Goal: Book appointment/travel/reservation

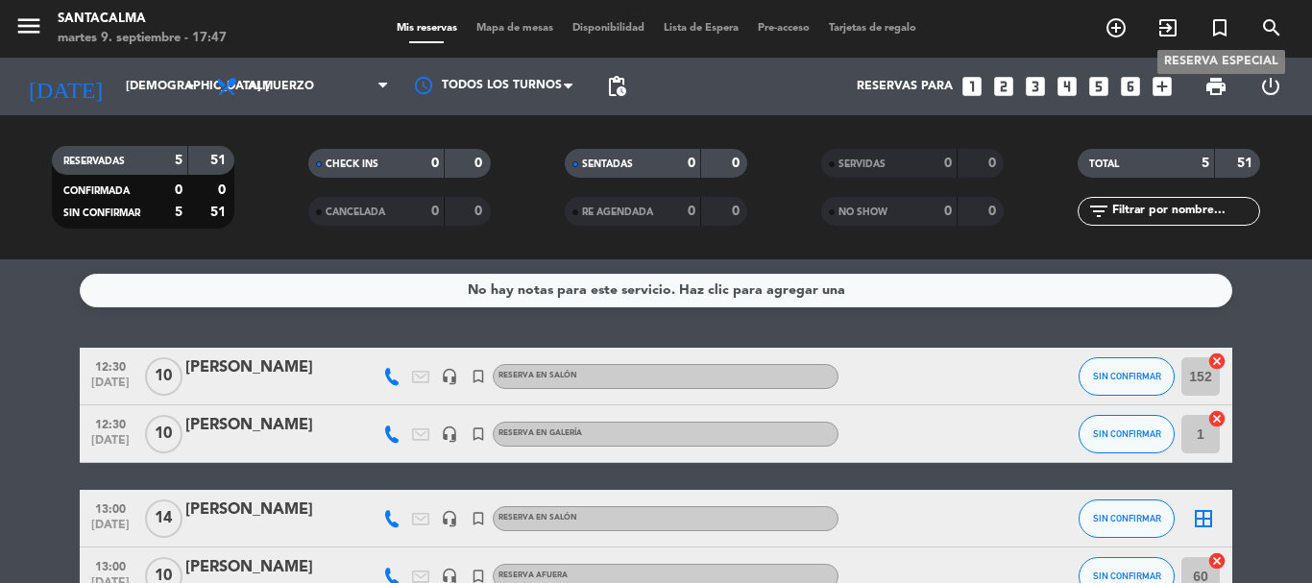
click at [1222, 25] on icon "turned_in_not" at bounding box center [1219, 27] width 23 height 23
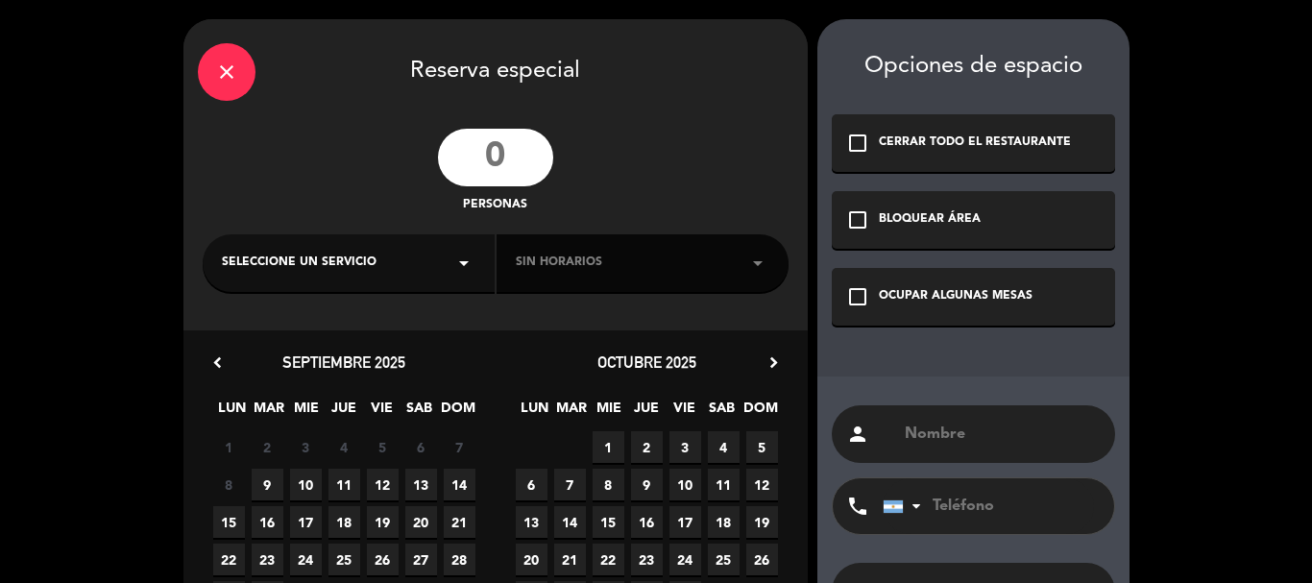
scroll to position [96, 0]
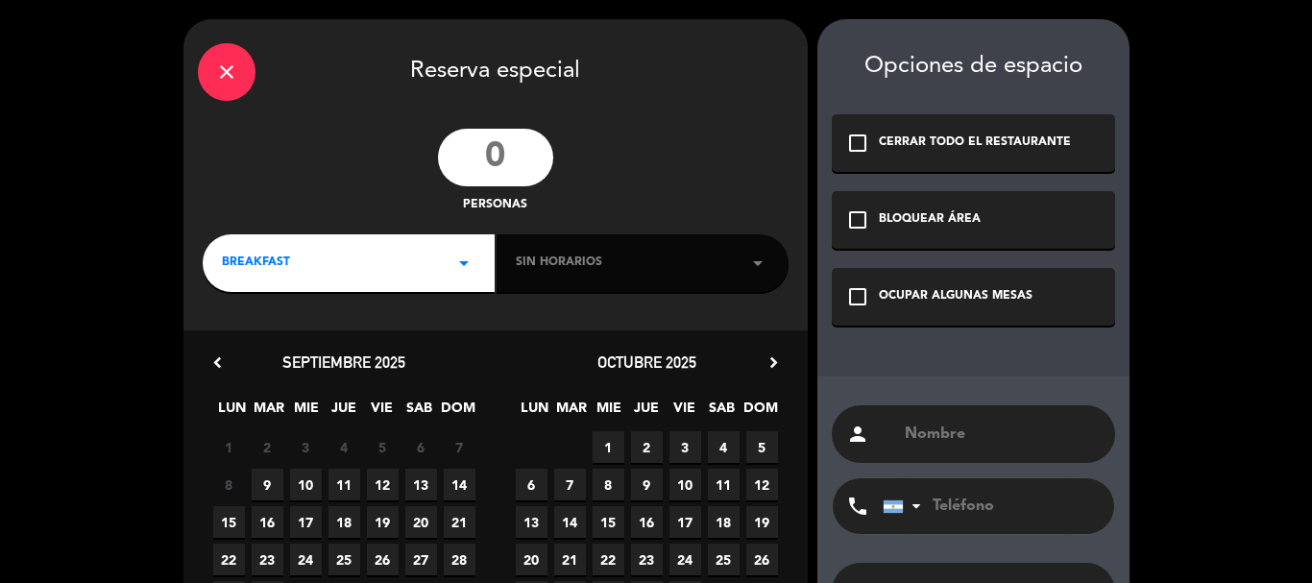
click at [504, 161] on input "number" at bounding box center [495, 158] width 115 height 58
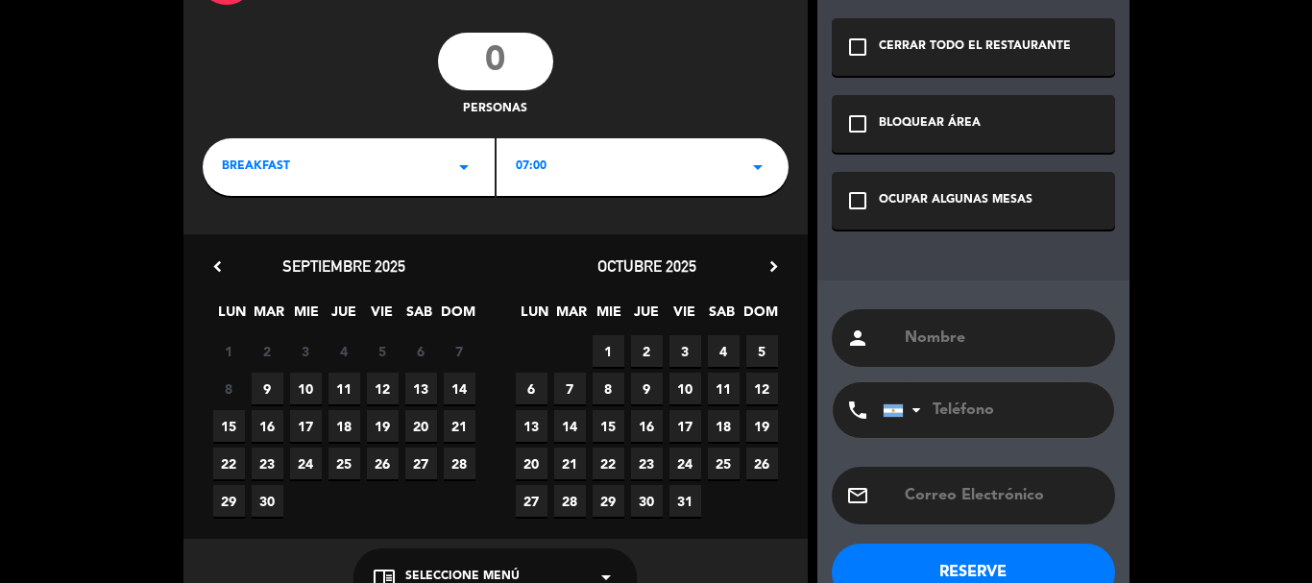
click at [422, 388] on span "13" at bounding box center [421, 389] width 32 height 32
click at [511, 58] on input "number" at bounding box center [495, 62] width 115 height 58
type input "20"
click at [371, 181] on div "BREAKFAST arrow_drop_down" at bounding box center [349, 167] width 292 height 58
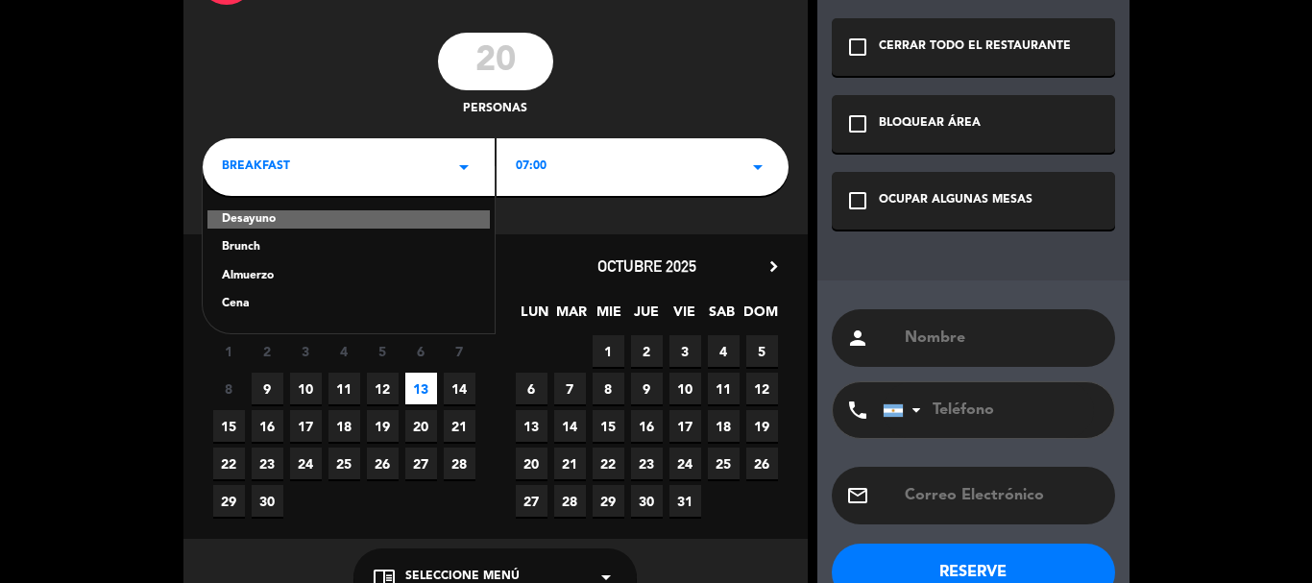
click at [243, 238] on div "Brunch" at bounding box center [348, 247] width 253 height 19
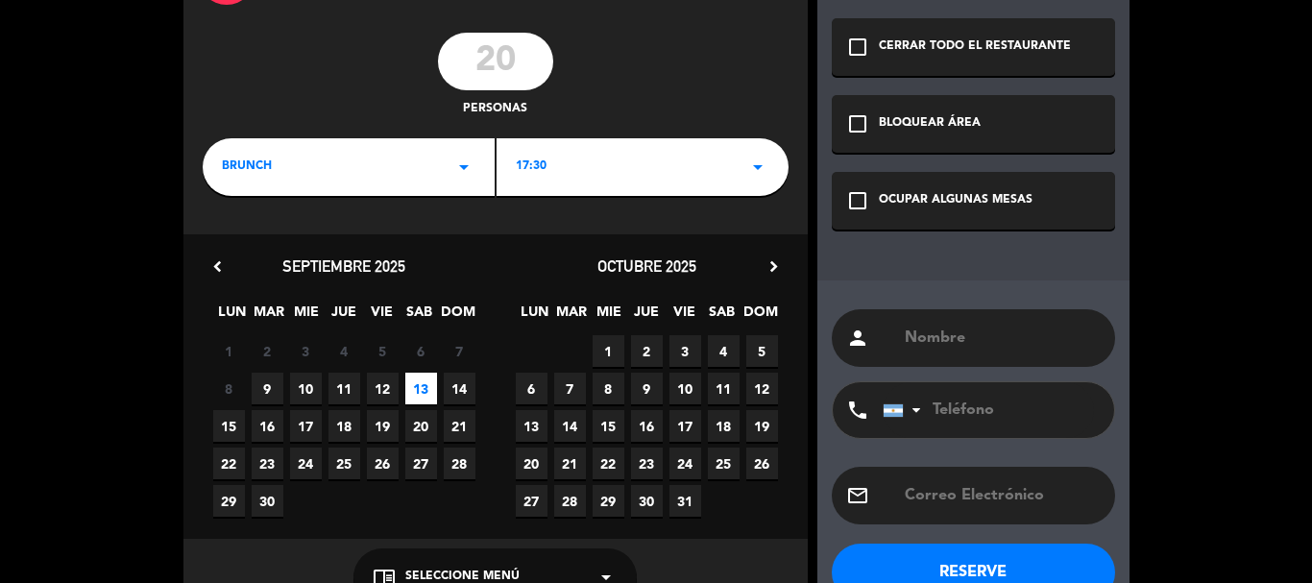
click at [273, 174] on div "brunch arrow_drop_down" at bounding box center [349, 167] width 292 height 58
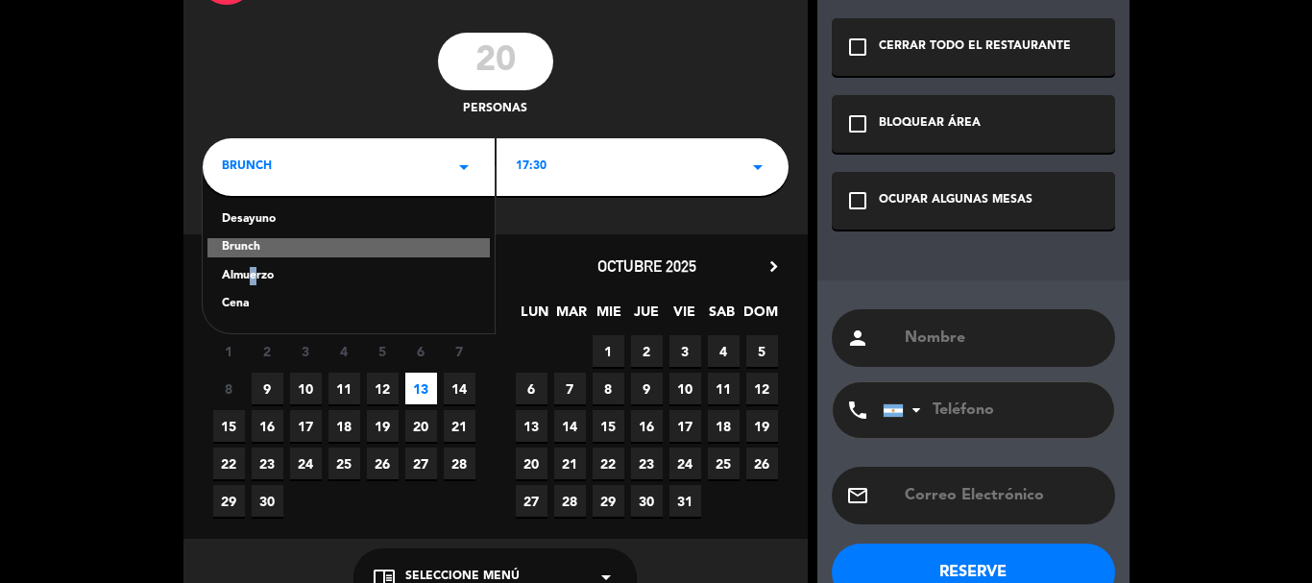
click at [247, 277] on div "Almuerzo" at bounding box center [348, 276] width 253 height 19
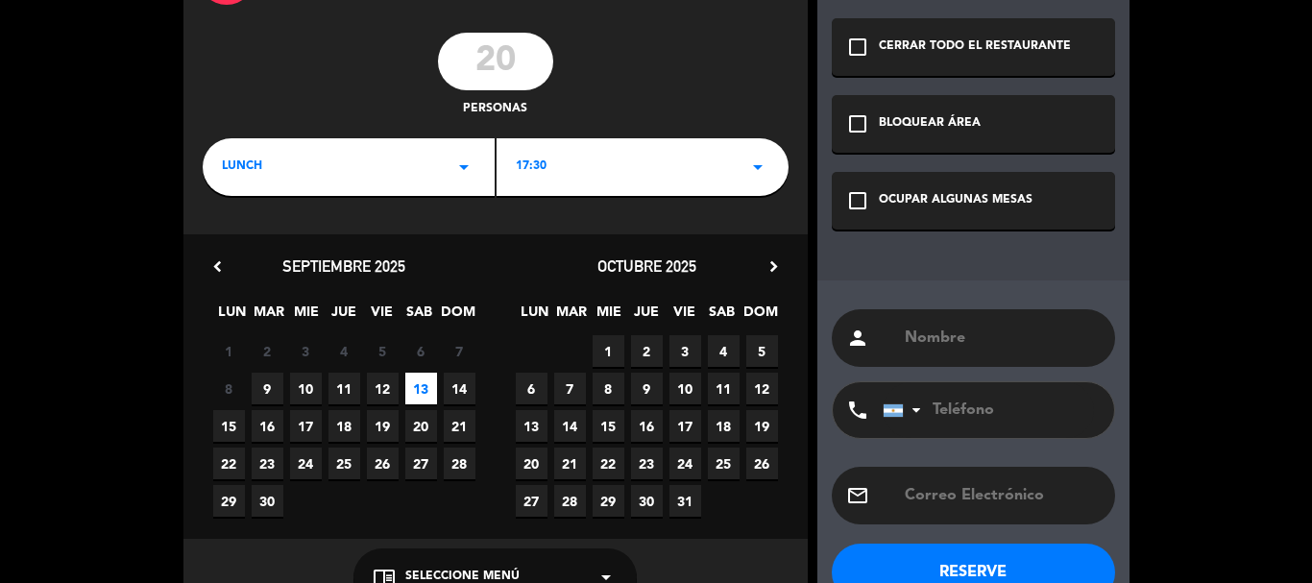
scroll to position [147, 0]
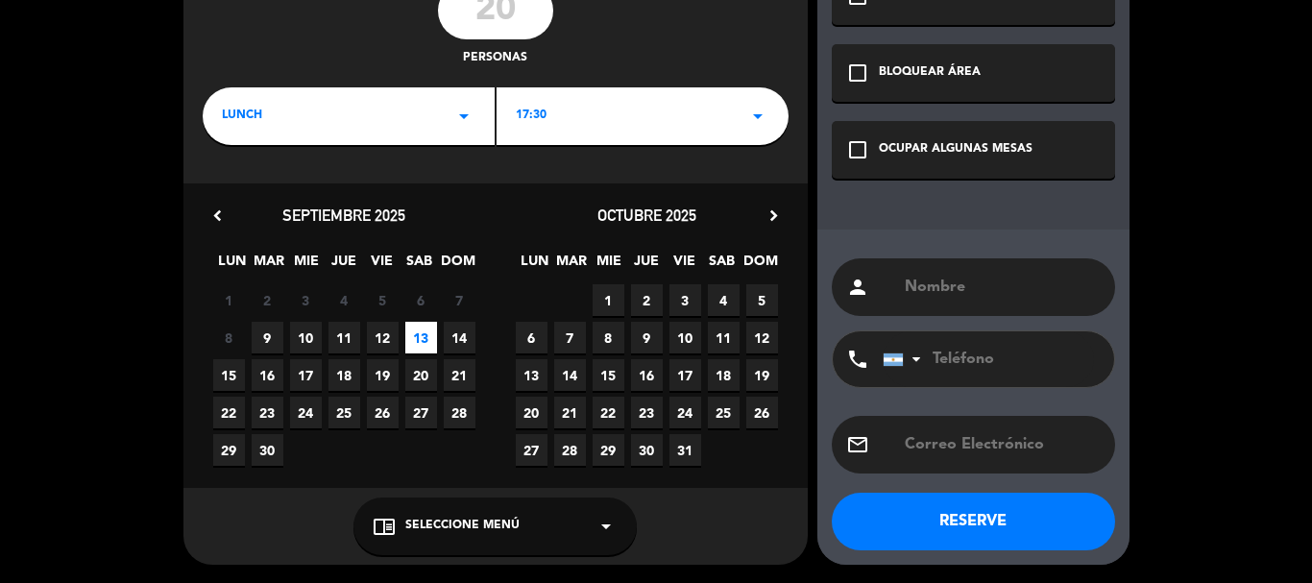
click at [425, 536] on div "chrome_reader_mode Seleccione Menú arrow_drop_down" at bounding box center [494, 526] width 283 height 58
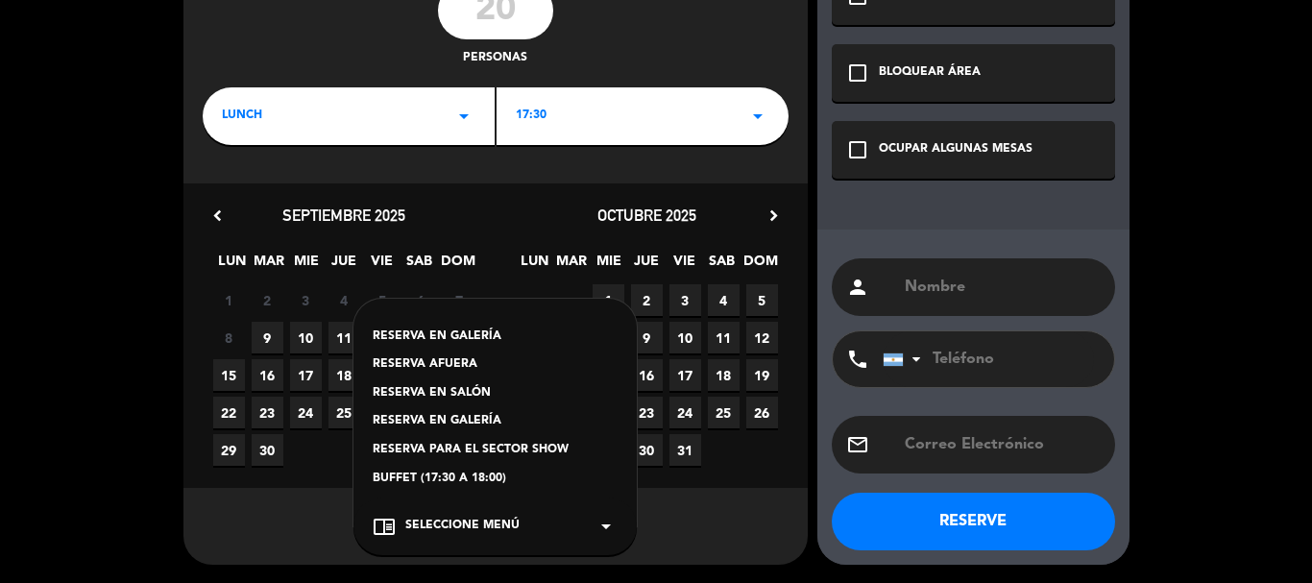
click at [431, 368] on div "RESERVA AFUERA" at bounding box center [495, 364] width 245 height 19
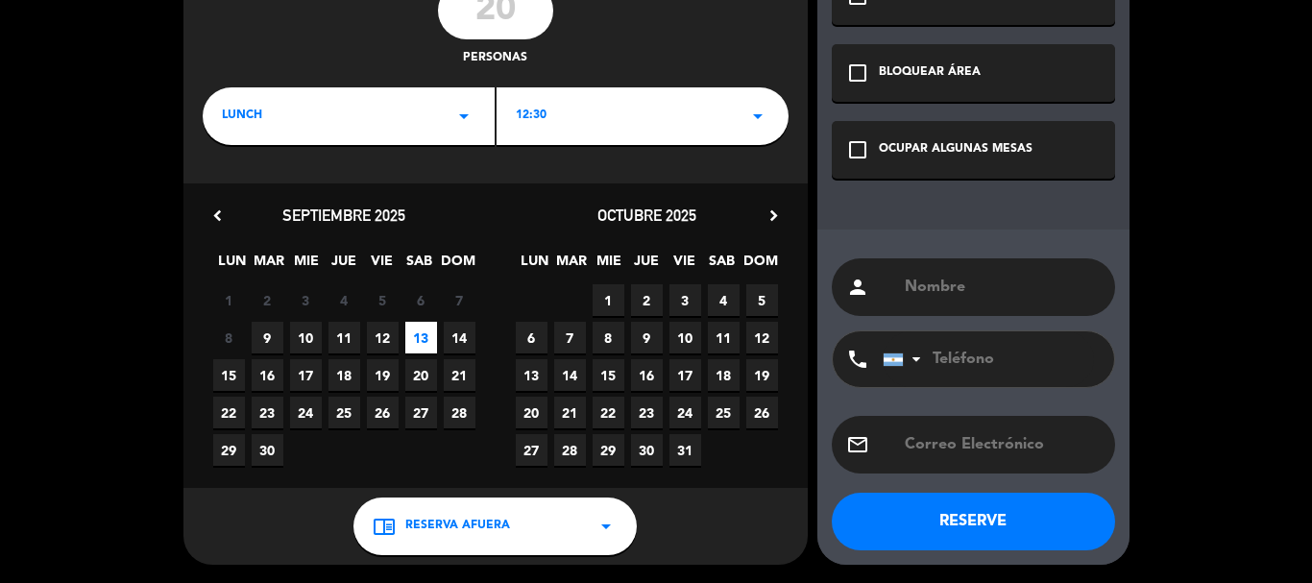
click at [600, 104] on div "12:30 arrow_drop_down" at bounding box center [642, 116] width 292 height 58
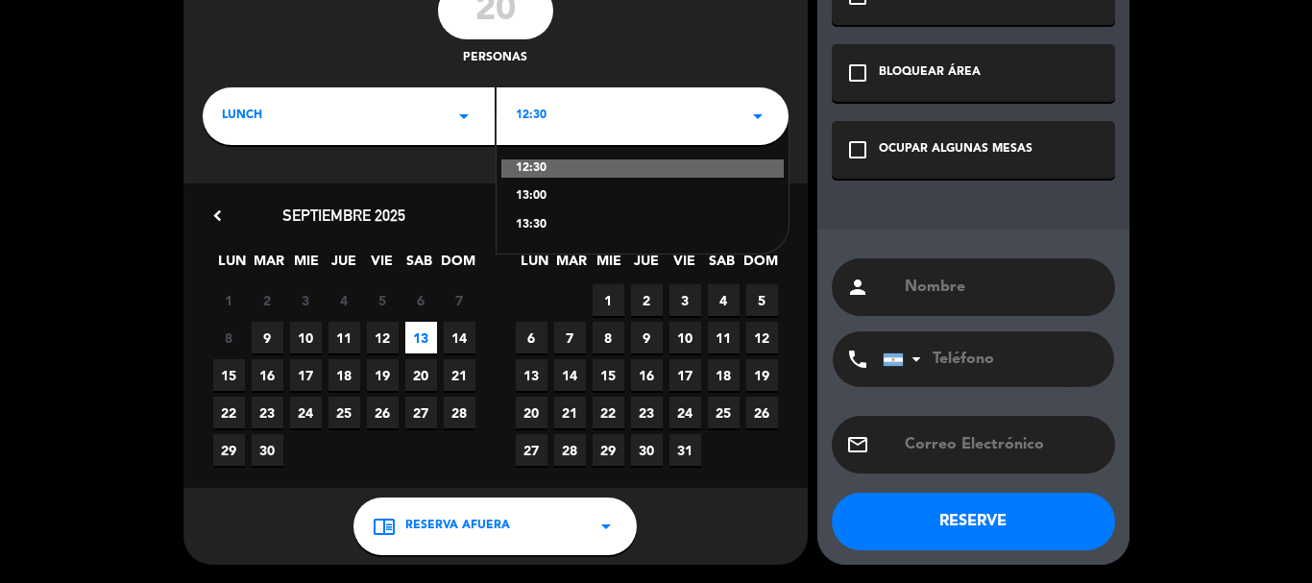
click at [379, 135] on div "lunch arrow_drop_down" at bounding box center [349, 116] width 292 height 58
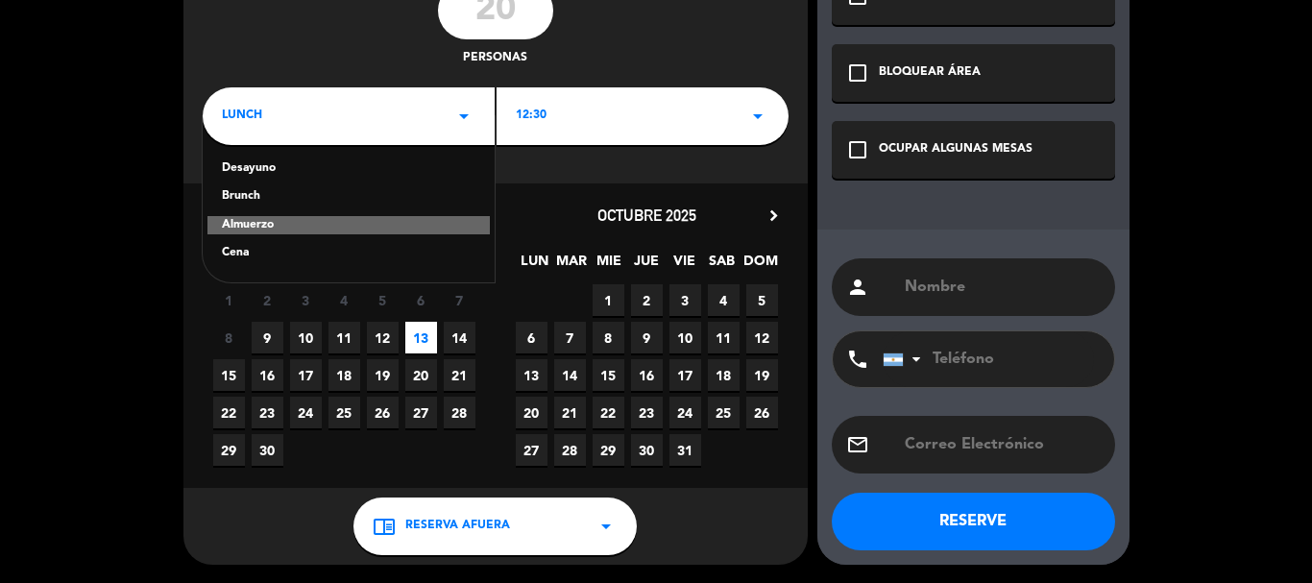
drag, startPoint x: 241, startPoint y: 229, endPoint x: 304, endPoint y: 205, distance: 68.1
click at [243, 229] on div "Almuerzo" at bounding box center [348, 225] width 282 height 19
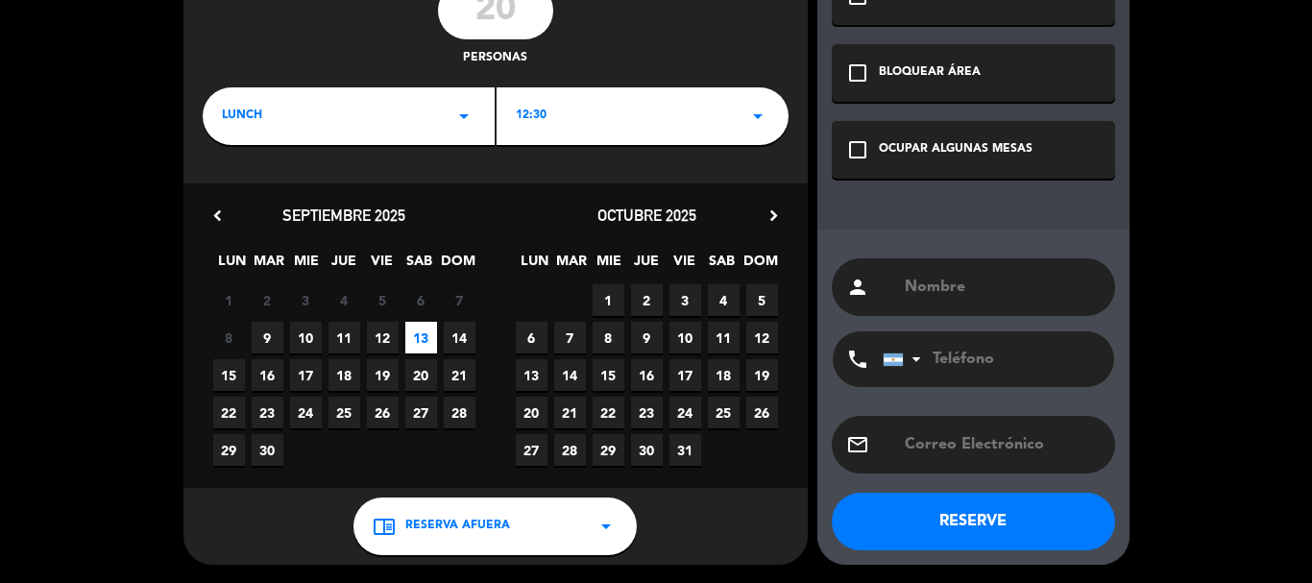
click at [602, 105] on div "12:30 arrow_drop_down" at bounding box center [642, 116] width 292 height 58
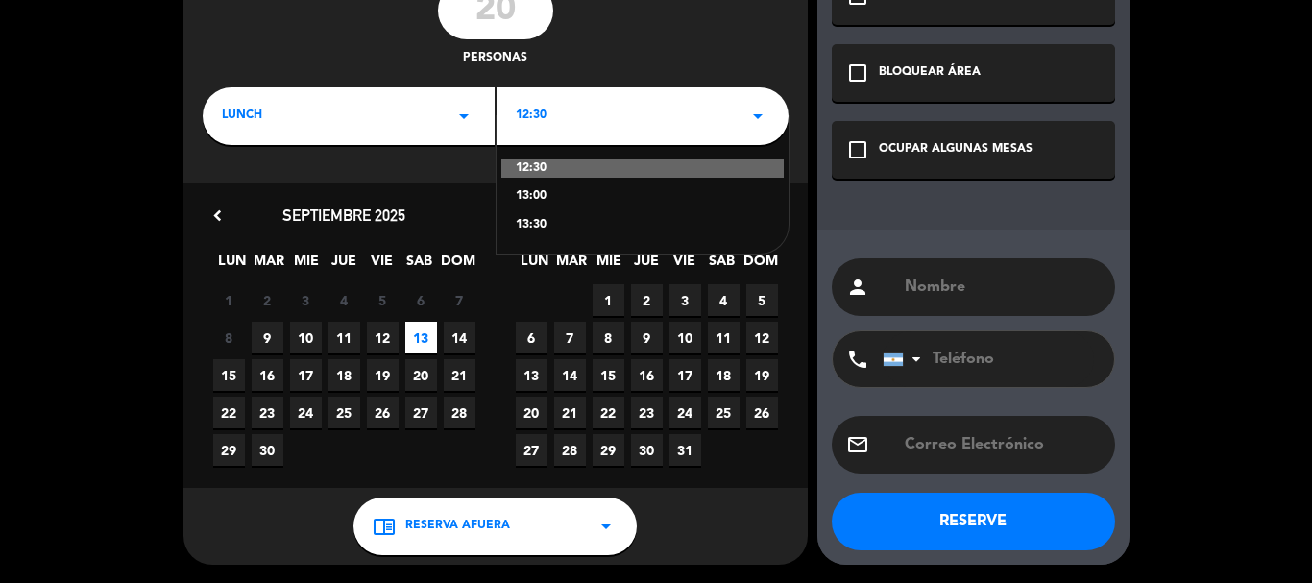
click at [541, 194] on div "13:00" at bounding box center [642, 196] width 253 height 19
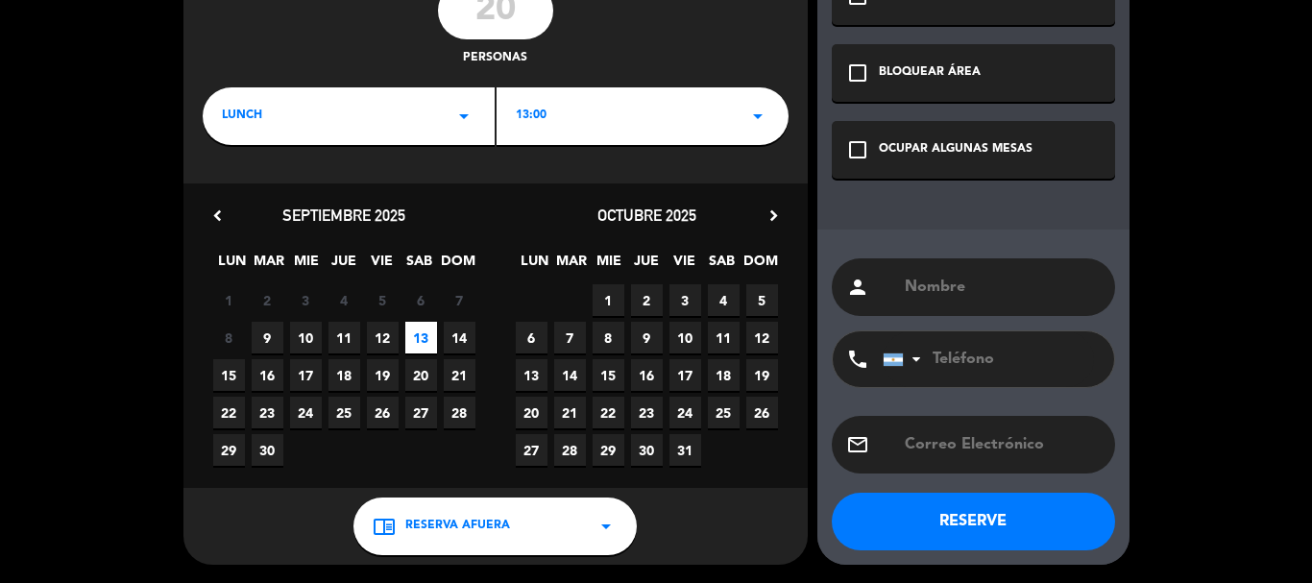
click at [947, 286] on input "text" at bounding box center [1002, 287] width 198 height 27
type input "[PERSON_NAME]"
click at [974, 348] on input "tel" at bounding box center [987, 359] width 211 height 56
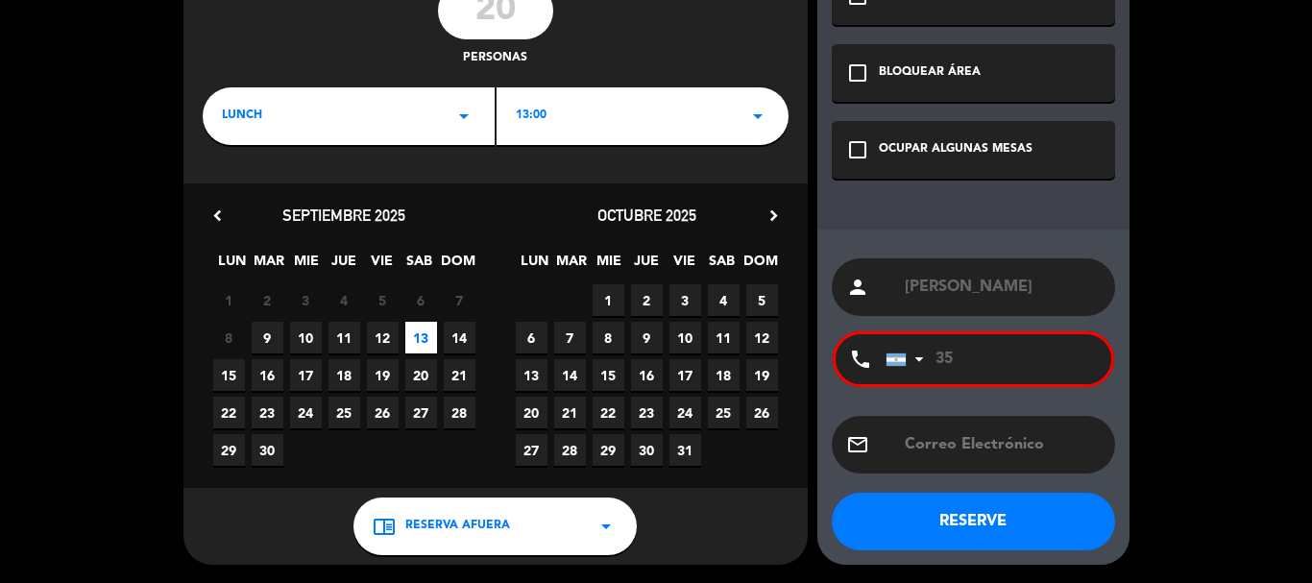
type input "3"
type input "2664878554"
click at [855, 144] on icon "check_box_outline_blank" at bounding box center [857, 149] width 23 height 23
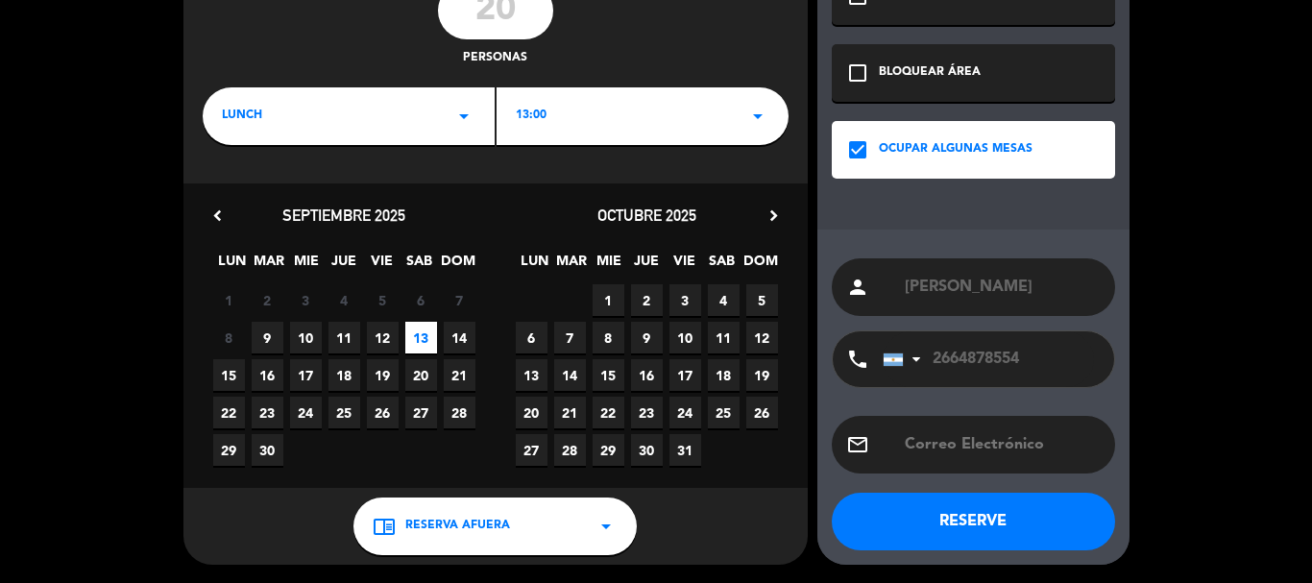
click at [958, 518] on button "RESERVE" at bounding box center [972, 522] width 283 height 58
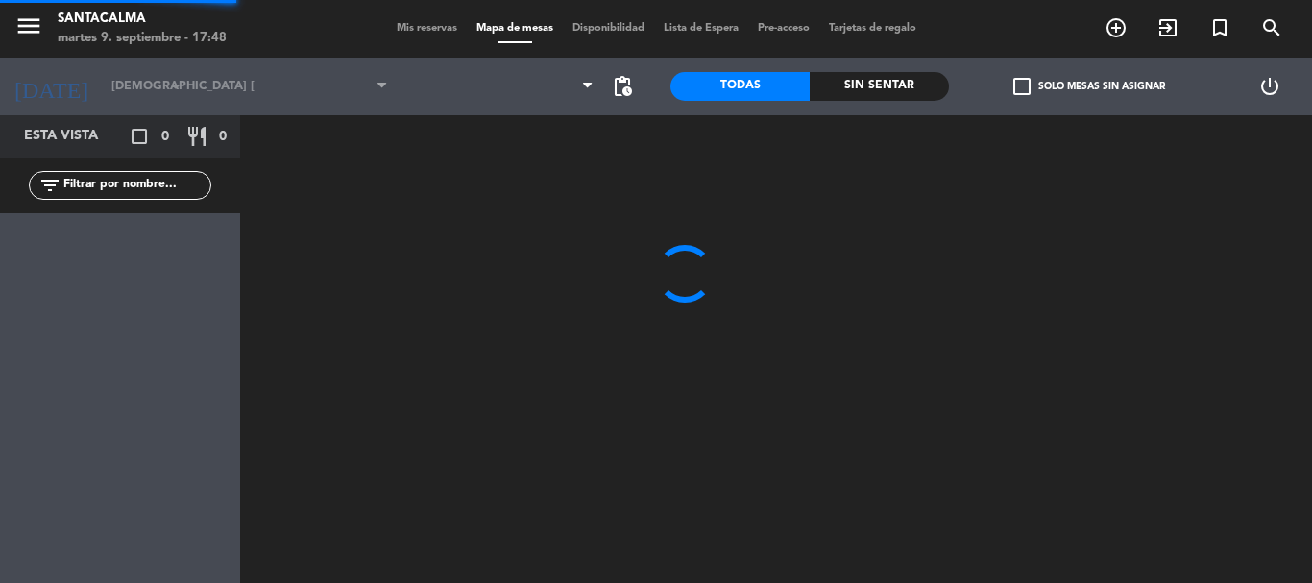
type input "sáb. [DATE]"
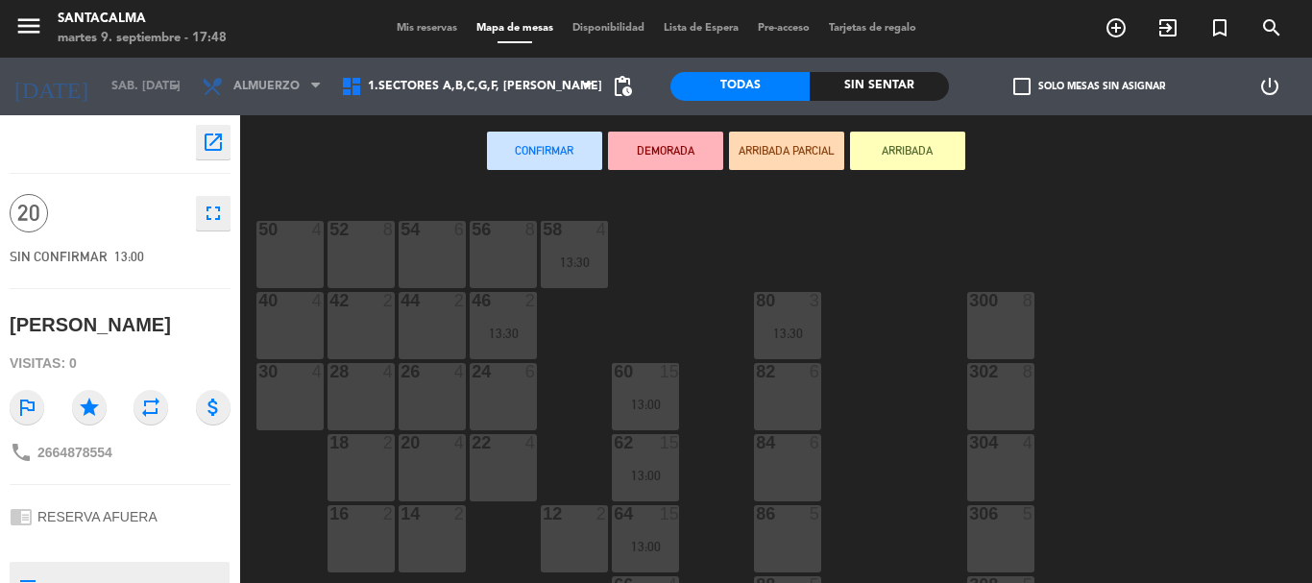
click at [995, 330] on div "300 8" at bounding box center [1000, 325] width 67 height 67
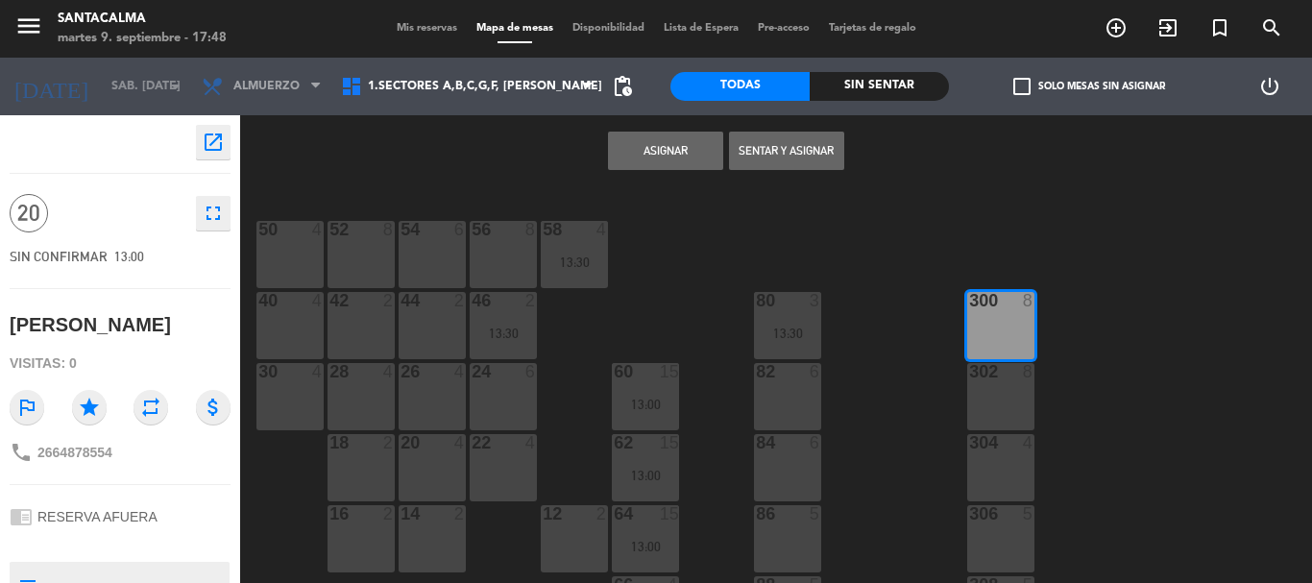
click at [1018, 391] on div "302 8" at bounding box center [1000, 396] width 67 height 67
click at [988, 460] on div "304 4" at bounding box center [1000, 467] width 67 height 67
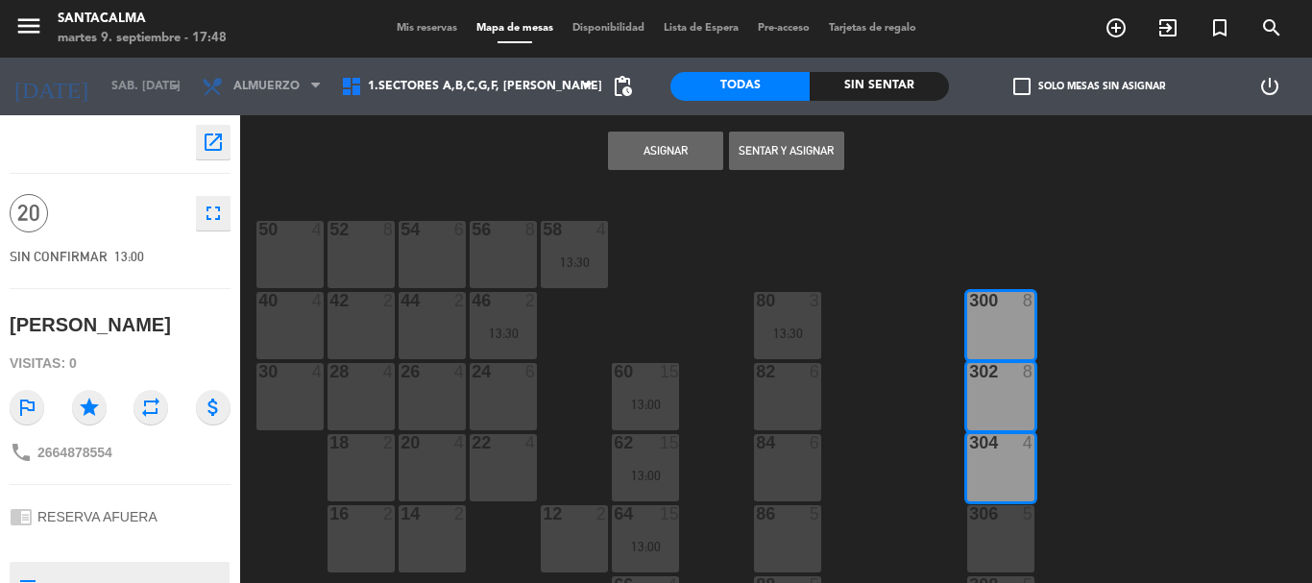
click at [659, 147] on button "Asignar" at bounding box center [665, 151] width 115 height 38
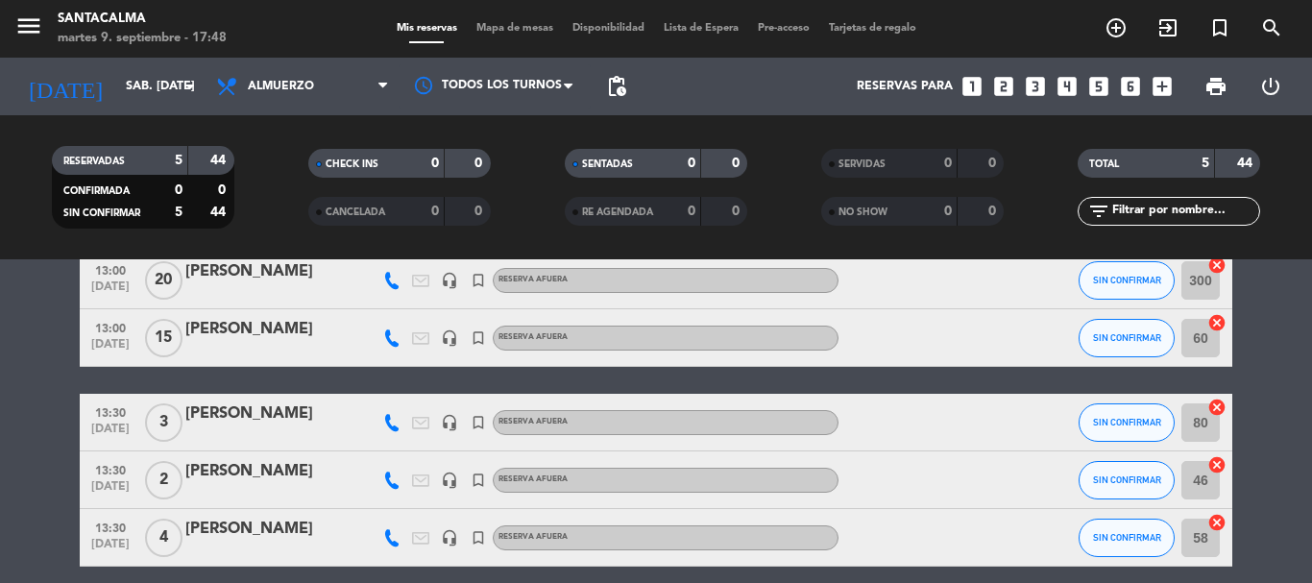
scroll to position [176, 0]
